Goal: Task Accomplishment & Management: Manage account settings

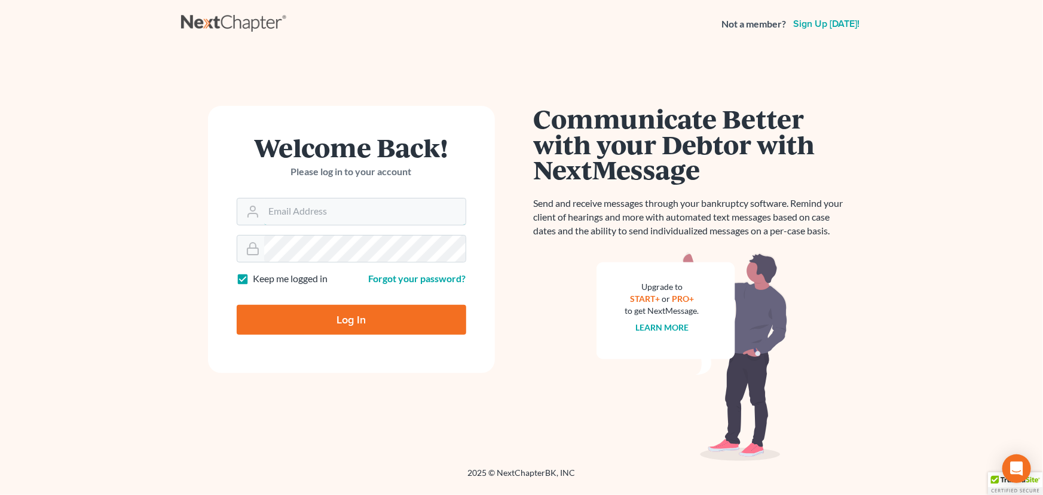
type input "[PERSON_NAME][EMAIL_ADDRESS][DOMAIN_NAME]"
click at [342, 329] on input "Log In" at bounding box center [351, 320] width 229 height 30
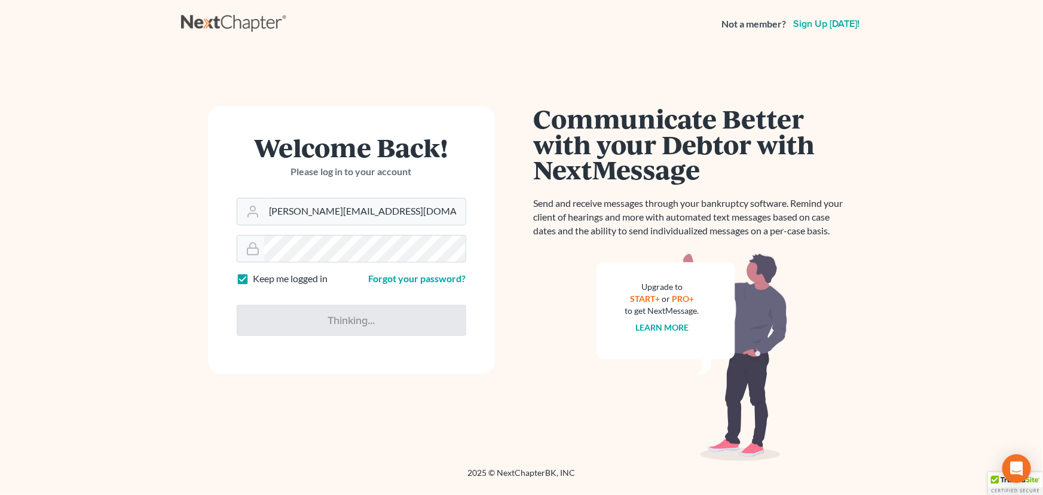
type input "Thinking..."
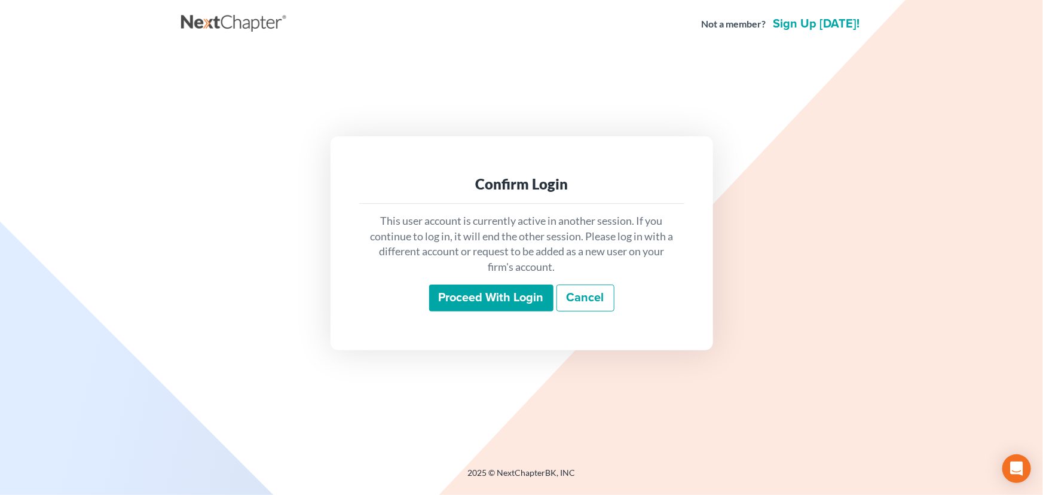
click at [463, 289] on input "Proceed with login" at bounding box center [491, 297] width 124 height 27
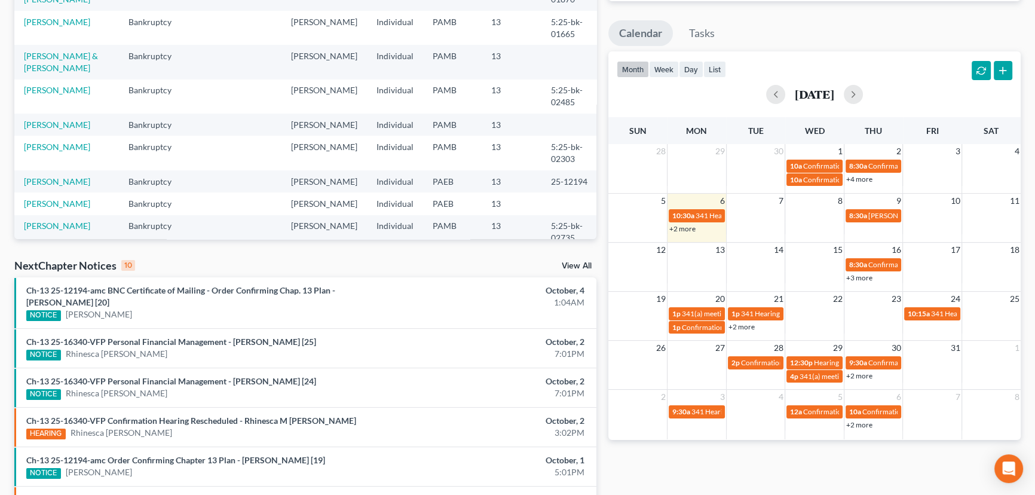
scroll to position [163, 0]
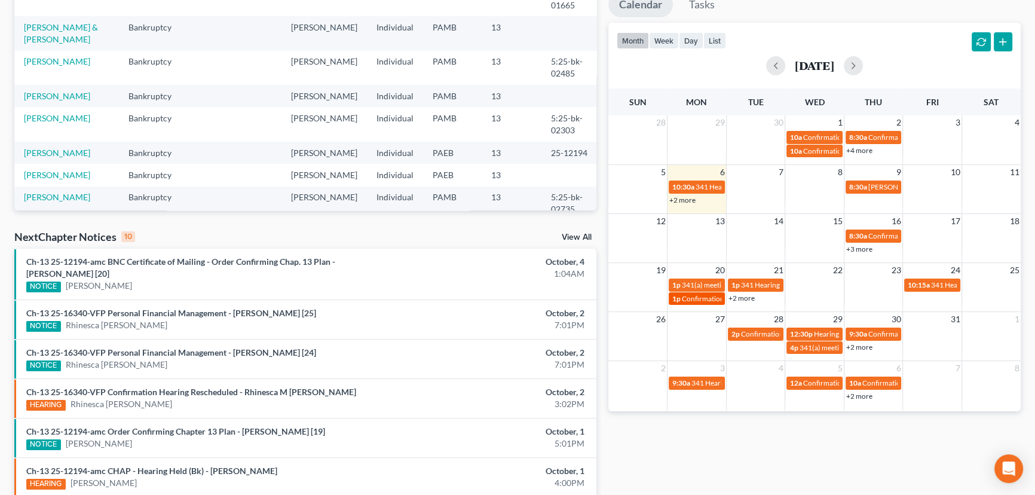
click at [692, 296] on span "Confirmation hearing for [PERSON_NAME]" at bounding box center [750, 298] width 136 height 9
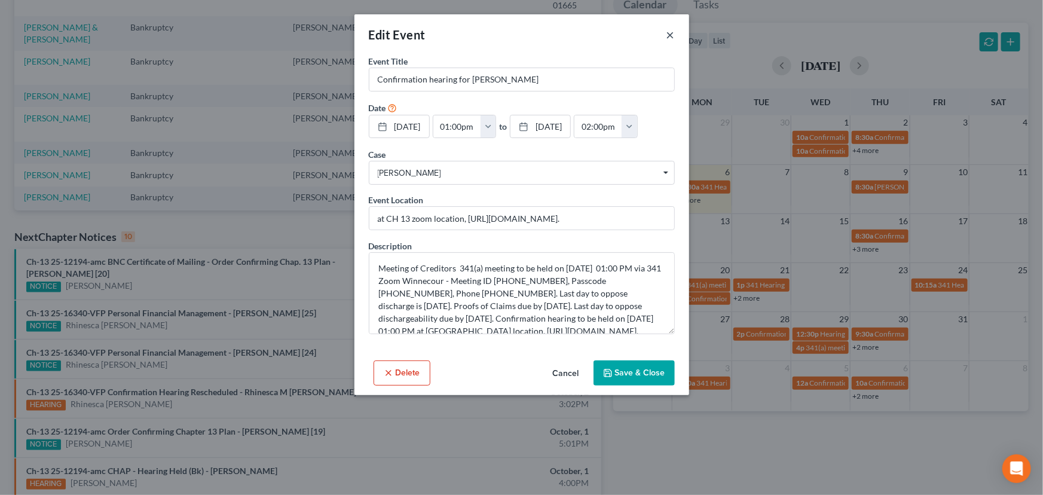
click at [671, 34] on button "×" at bounding box center [670, 34] width 8 height 14
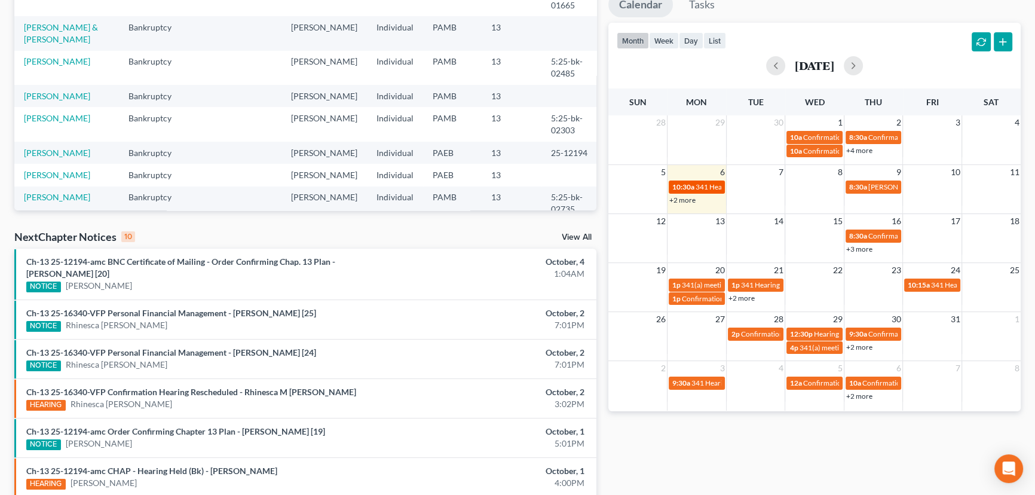
click at [697, 185] on span "341 Hearing for [PERSON_NAME]" at bounding box center [748, 186] width 107 height 9
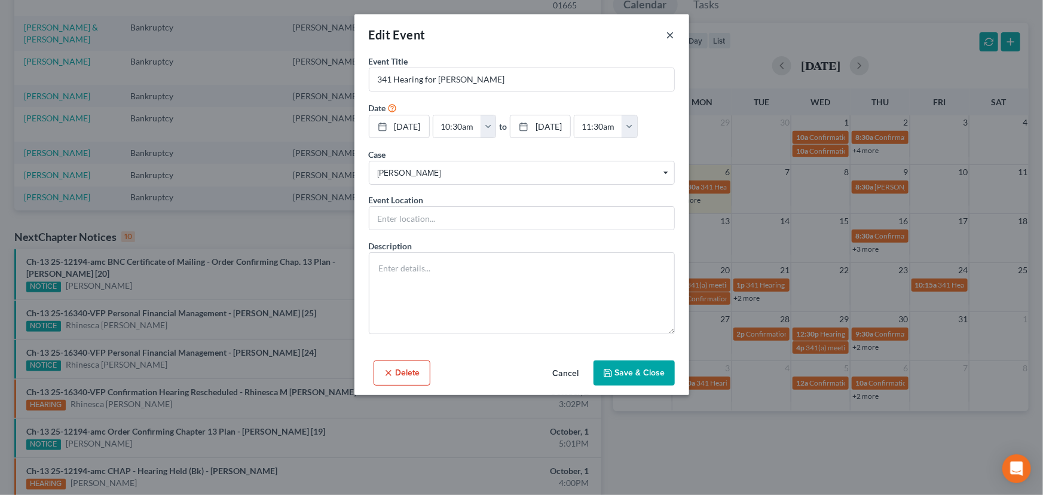
click at [673, 30] on button "×" at bounding box center [670, 34] width 8 height 14
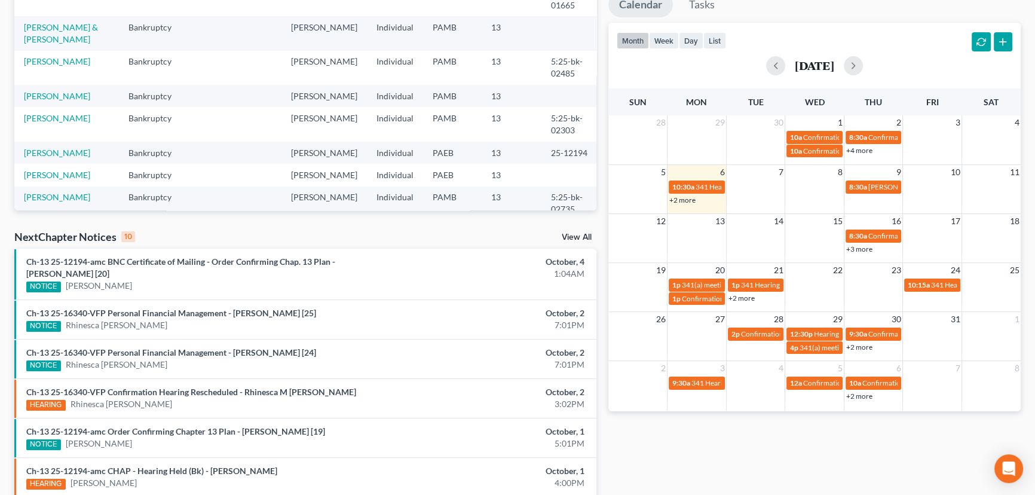
click at [681, 197] on link "+2 more" at bounding box center [682, 199] width 26 height 9
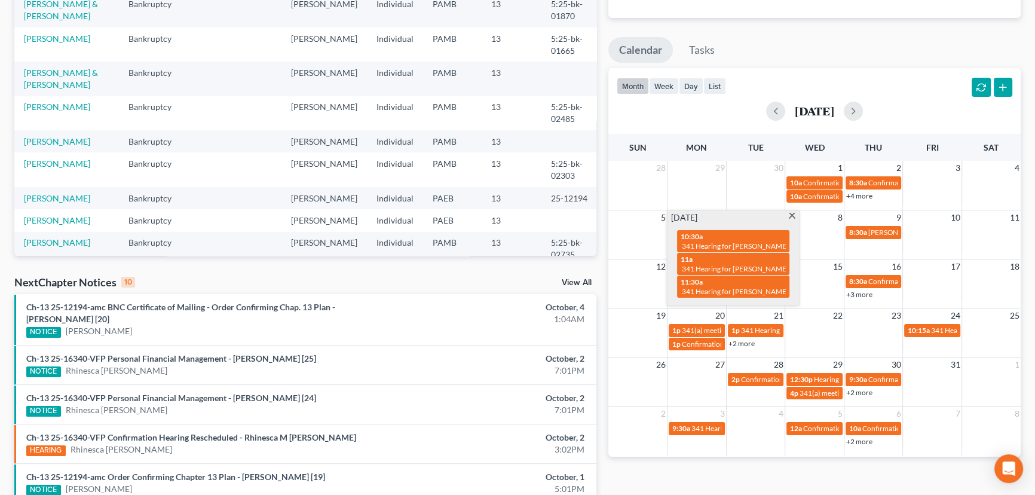
scroll to position [91, 0]
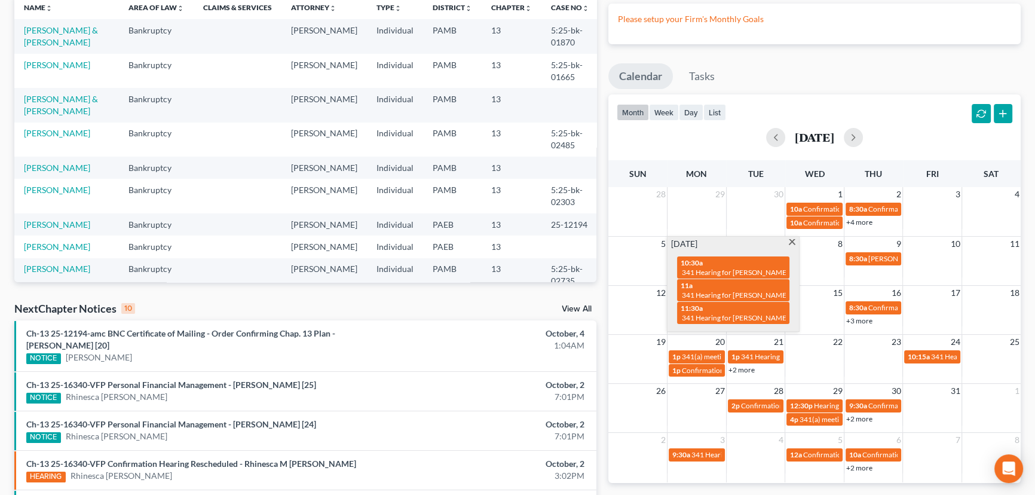
click at [689, 209] on td at bounding box center [696, 214] width 59 height 27
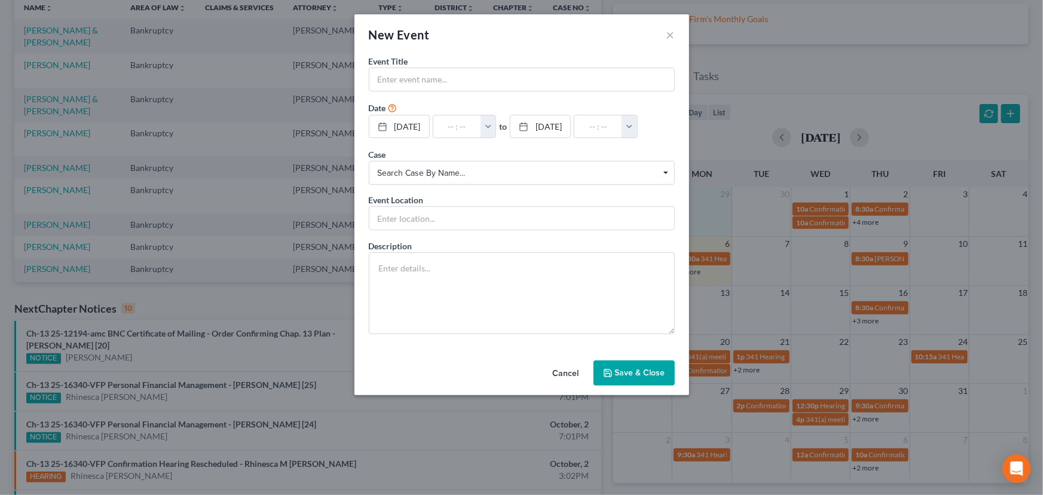
click at [753, 249] on div "New Event × Event Title * Date [DATE] close Date [DATE] Time 12:00 AM chevron_l…" at bounding box center [521, 247] width 1043 height 495
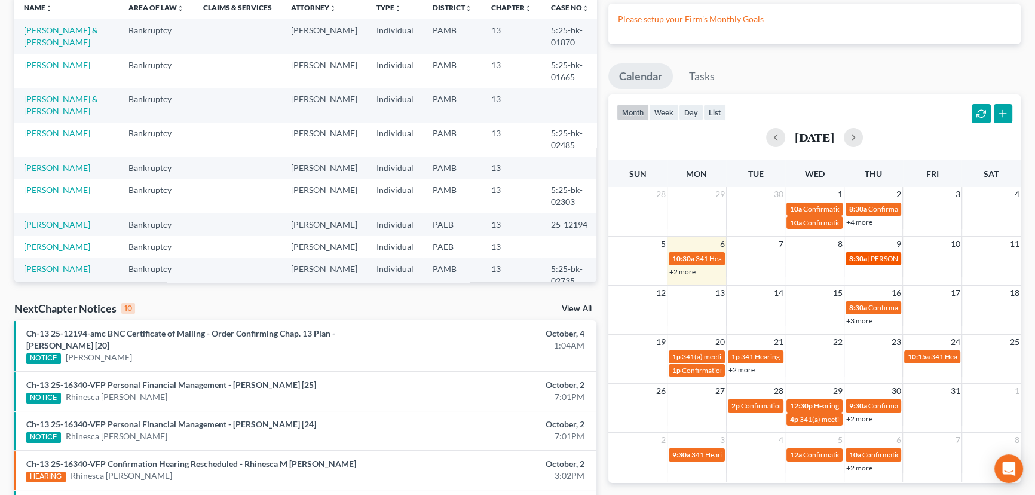
click at [860, 259] on span "8:30a" at bounding box center [858, 258] width 18 height 9
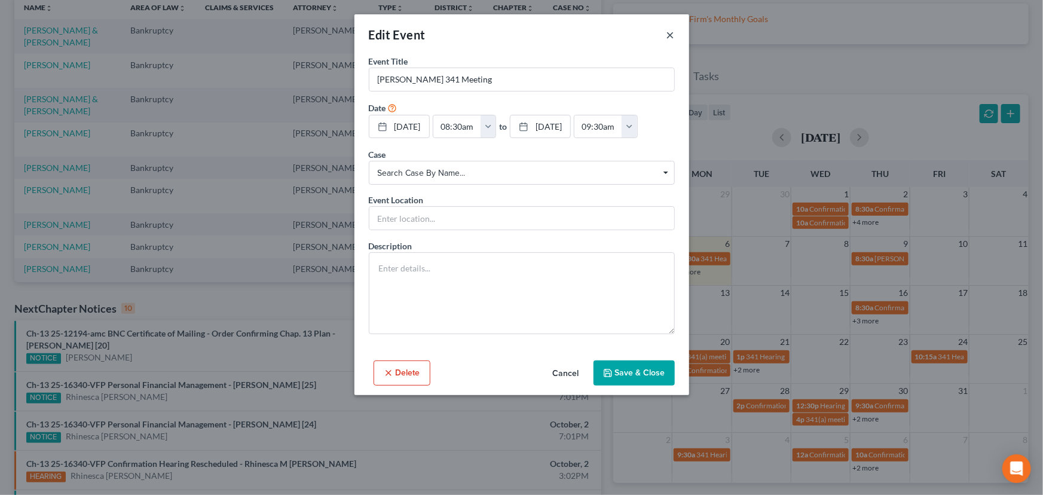
click at [669, 33] on button "×" at bounding box center [670, 34] width 8 height 14
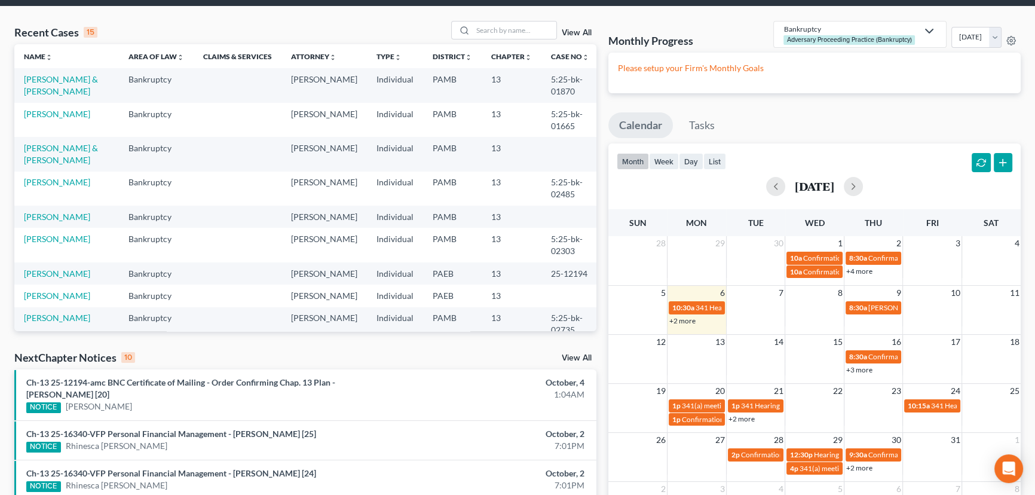
scroll to position [0, 0]
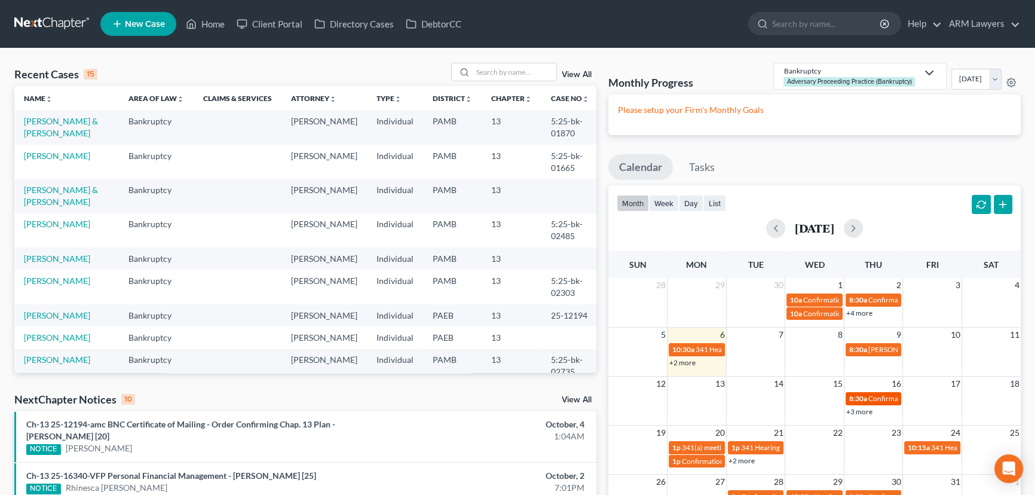
click at [869, 398] on span "Confirmation hearing for Rhinesca [PERSON_NAME]" at bounding box center [950, 398] width 165 height 9
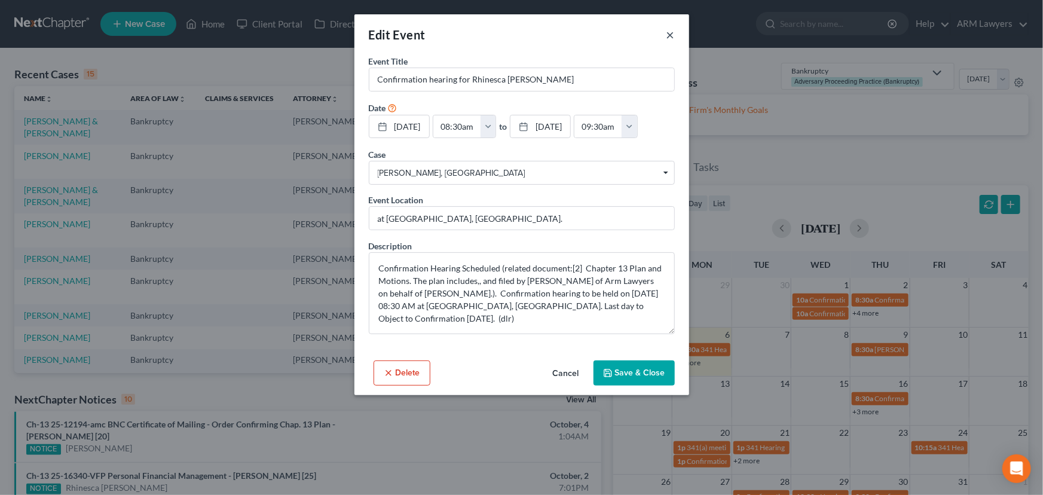
click at [667, 35] on button "×" at bounding box center [670, 34] width 8 height 14
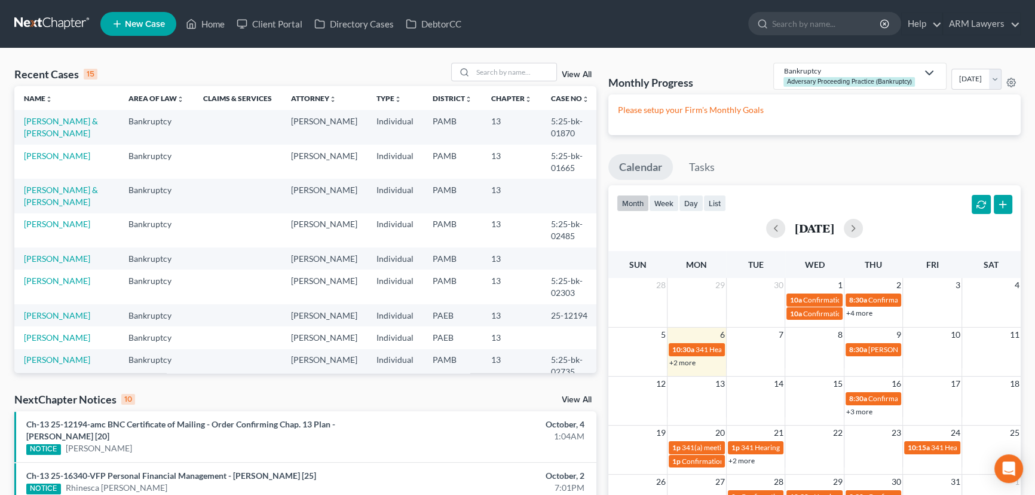
click at [860, 412] on link "+3 more" at bounding box center [859, 411] width 26 height 9
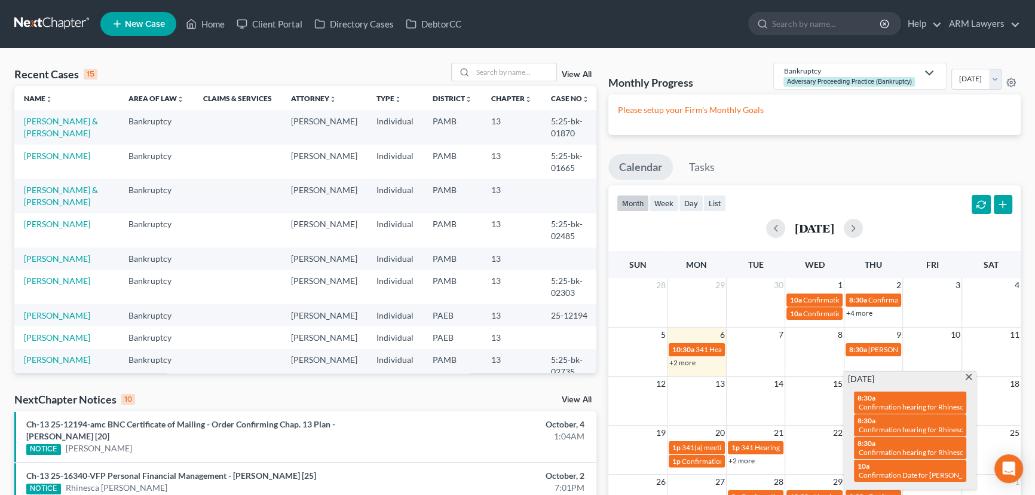
click at [786, 389] on td "15" at bounding box center [814, 383] width 59 height 15
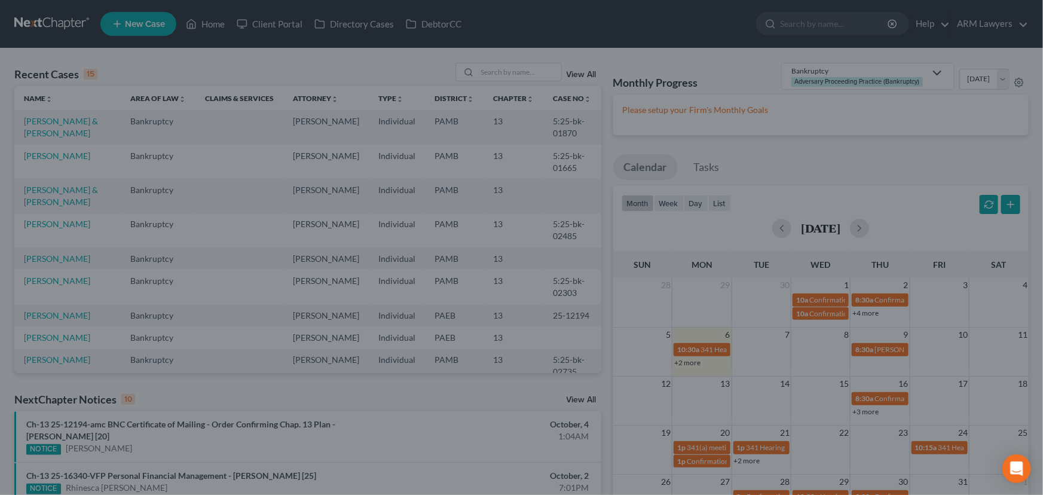
click at [805, 388] on div "New Event × Event Title * Date [DATE] close Date [DATE] Time 12:00 AM chevron_l…" at bounding box center [521, 247] width 1043 height 495
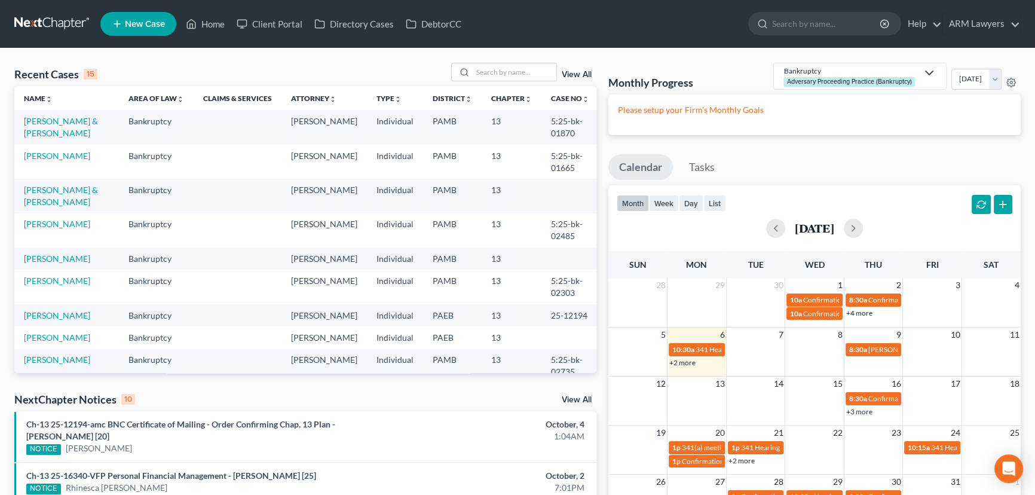
scroll to position [1, 0]
